Goal: Find specific page/section: Find specific page/section

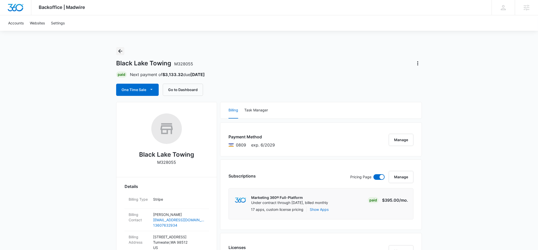
click at [120, 51] on icon "Back" at bounding box center [120, 51] width 4 height 4
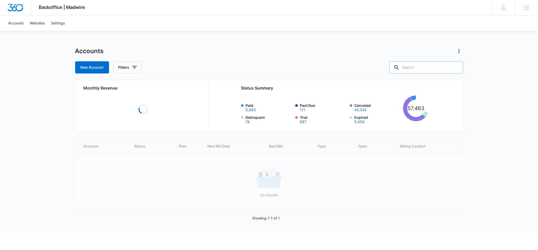
click at [418, 66] on input "text" at bounding box center [427, 67] width 74 height 12
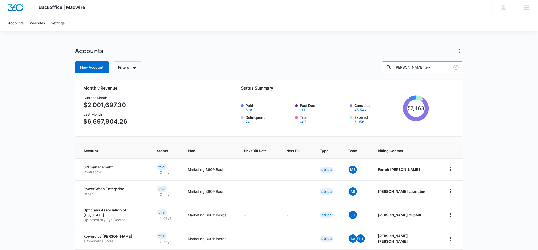
type input "[PERSON_NAME] law"
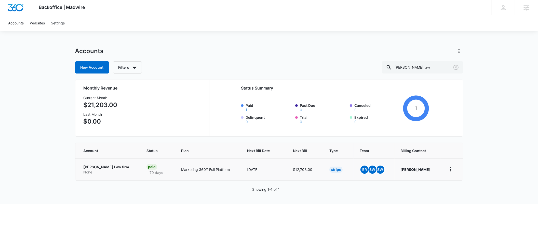
click at [91, 171] on p "None" at bounding box center [109, 172] width 51 height 5
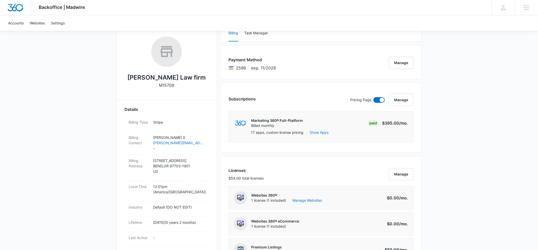
scroll to position [78, 0]
